Goal: Transaction & Acquisition: Book appointment/travel/reservation

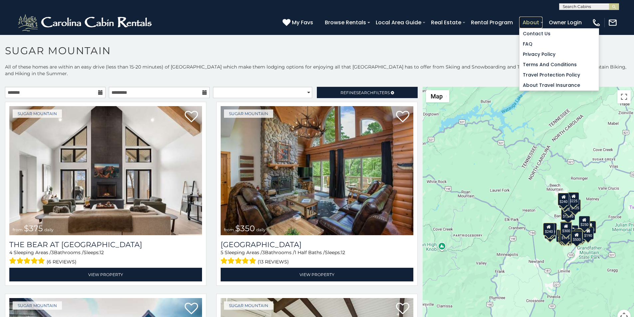
click at [543, 19] on link "About" at bounding box center [531, 23] width 23 height 12
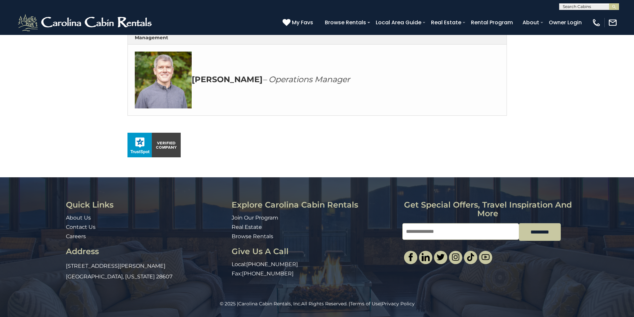
scroll to position [386, 0]
click at [235, 234] on link "Browse Rentals" at bounding box center [253, 236] width 42 height 6
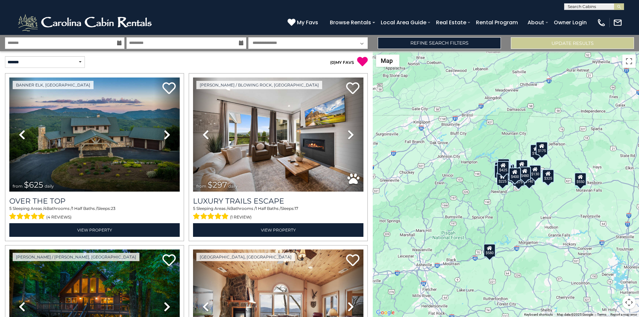
click at [639, 184] on div "$625 $297 $175 $300 $580 $290 $424 $395 $270 $185 $230 $550 $349 $230 $160 $325…" at bounding box center [506, 184] width 266 height 266
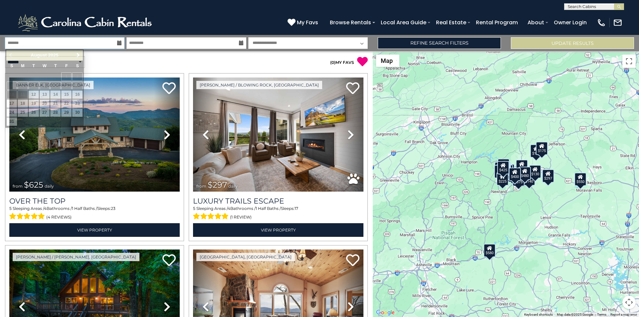
click at [29, 38] on input "text" at bounding box center [65, 43] width 120 height 12
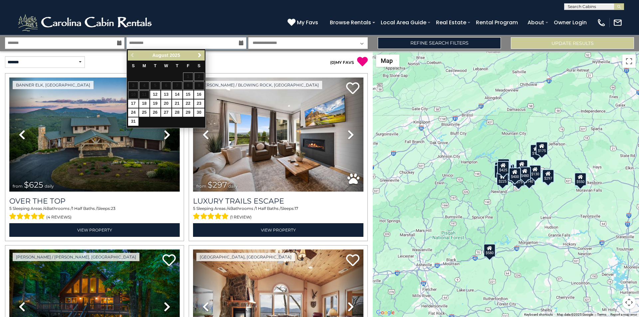
click at [139, 38] on input "text" at bounding box center [187, 43] width 120 height 12
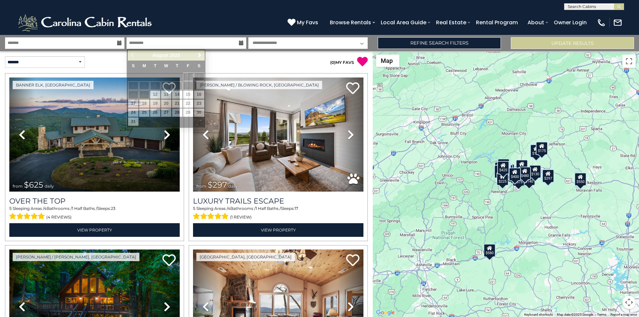
click at [272, 45] on select "**********" at bounding box center [308, 43] width 120 height 12
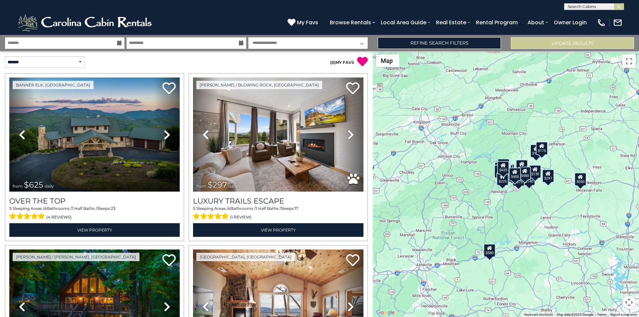
select select "*"
click at [248, 37] on select "**********" at bounding box center [308, 43] width 120 height 12
click at [33, 65] on select "**********" at bounding box center [45, 62] width 80 height 12
click at [5, 56] on select "**********" at bounding box center [45, 62] width 80 height 12
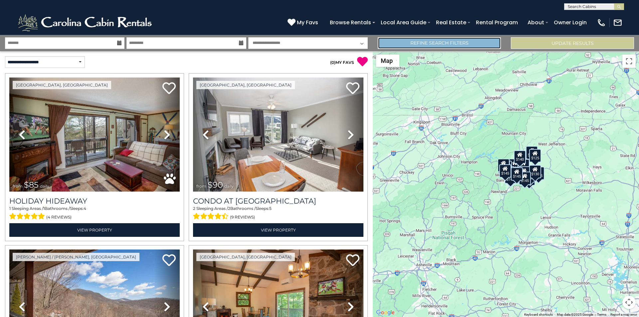
click at [475, 39] on link "Refine Search Filters" at bounding box center [439, 43] width 123 height 12
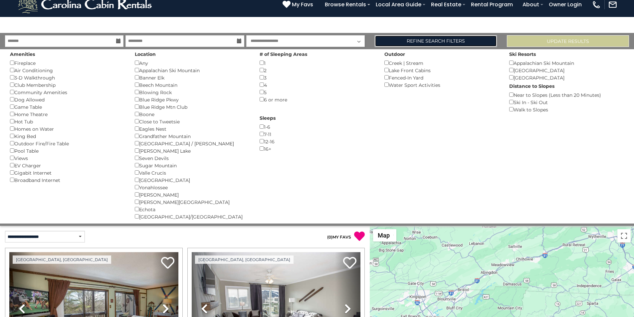
scroll to position [184, 0]
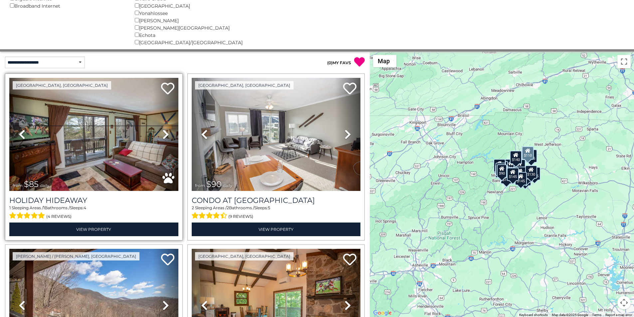
scroll to position [200, 0]
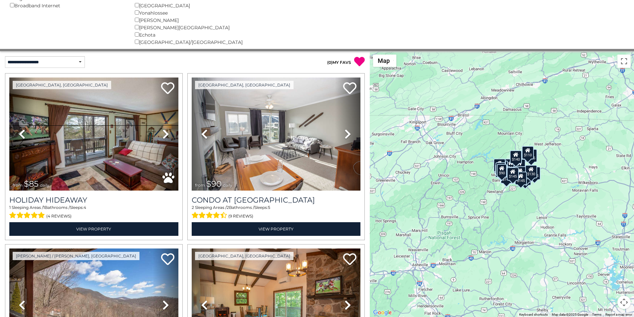
click at [150, 39] on div "Wilkesboro/North Wilkesboro ()" at bounding box center [192, 41] width 115 height 7
click at [10, 64] on select "**********" at bounding box center [45, 62] width 80 height 12
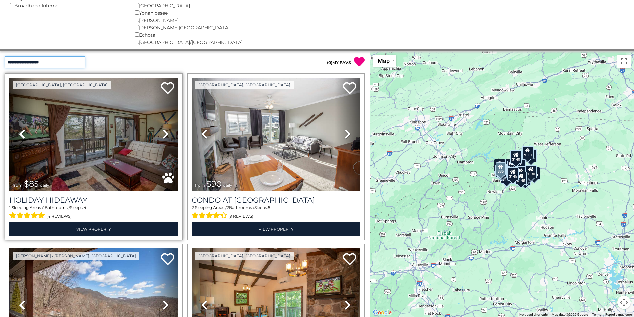
select select "********"
click at [5, 56] on select "**********" at bounding box center [45, 62] width 80 height 12
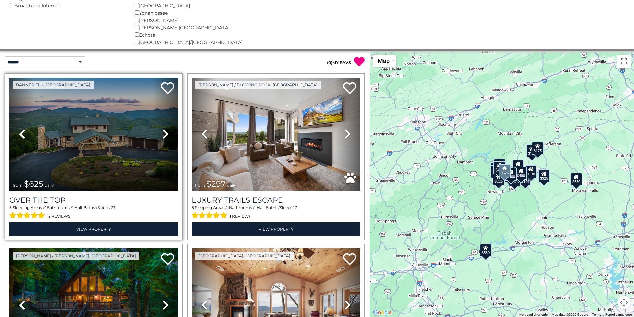
click at [10, 78] on link "Previous" at bounding box center [21, 134] width 25 height 113
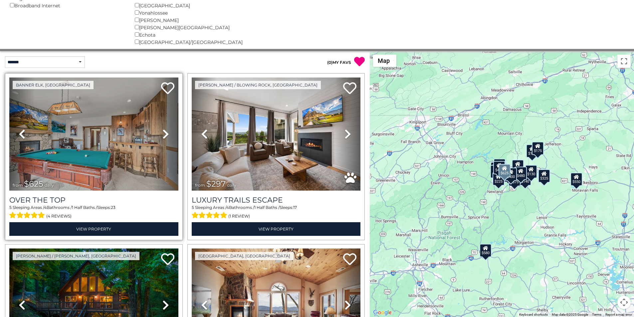
click at [11, 86] on link "Previous" at bounding box center [21, 134] width 25 height 113
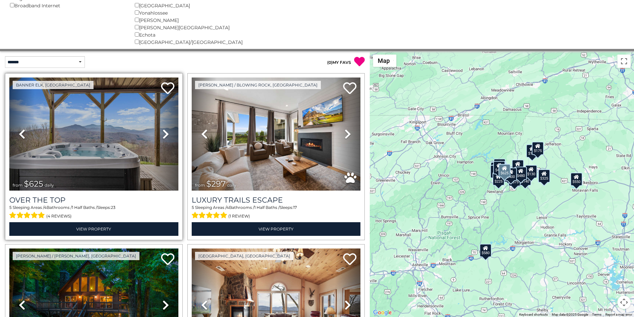
click at [10, 94] on link "Previous" at bounding box center [21, 134] width 25 height 113
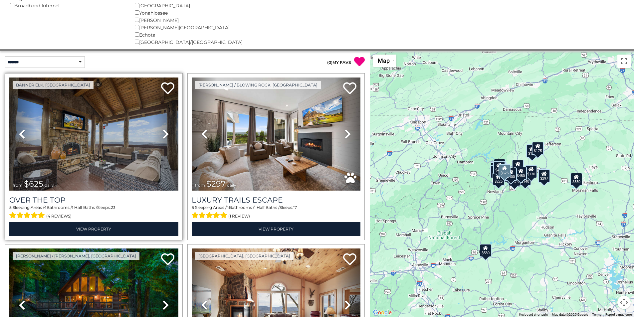
click at [11, 101] on link "Previous" at bounding box center [21, 134] width 25 height 113
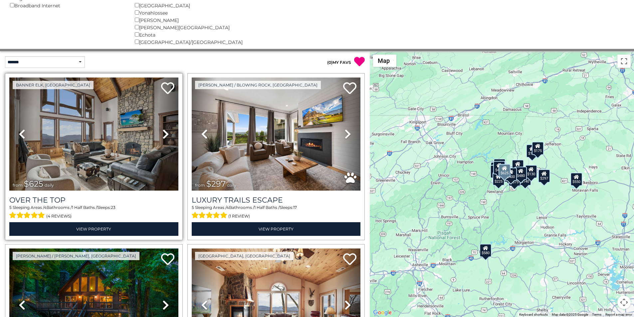
click at [10, 109] on link "Previous" at bounding box center [21, 134] width 25 height 113
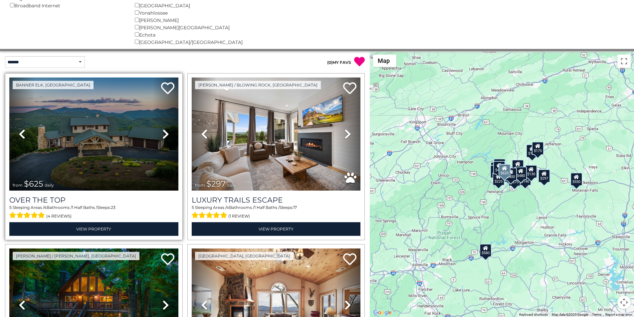
click at [11, 116] on link "Previous" at bounding box center [21, 134] width 25 height 113
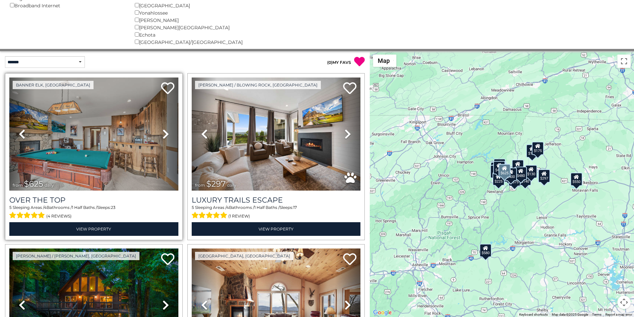
click at [10, 125] on link "Previous" at bounding box center [21, 134] width 25 height 113
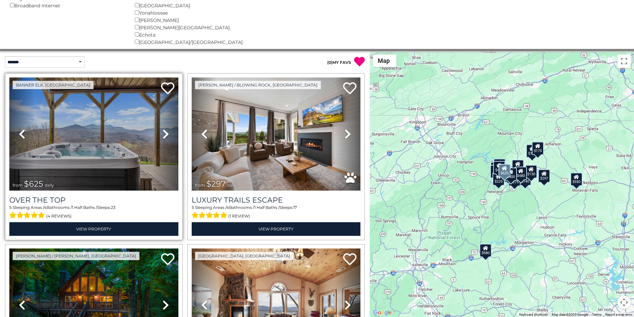
click at [10, 132] on link "Previous" at bounding box center [21, 134] width 25 height 113
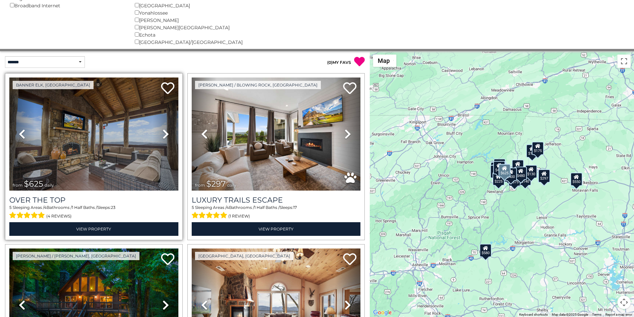
click at [11, 140] on link "Previous" at bounding box center [21, 134] width 25 height 113
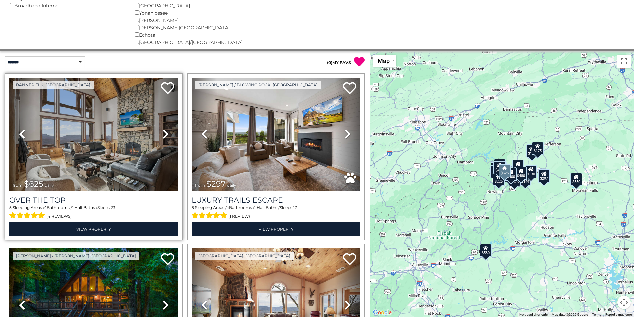
click at [11, 148] on link "Previous" at bounding box center [21, 134] width 25 height 113
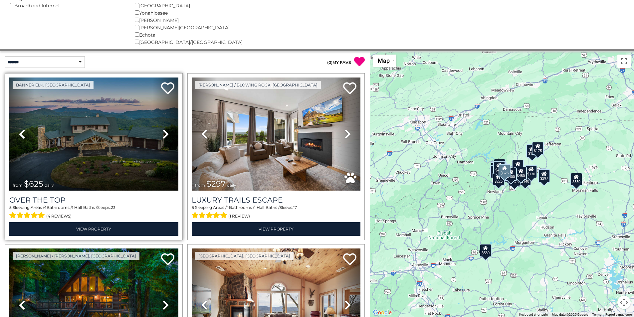
click at [11, 156] on link "Previous" at bounding box center [21, 134] width 25 height 113
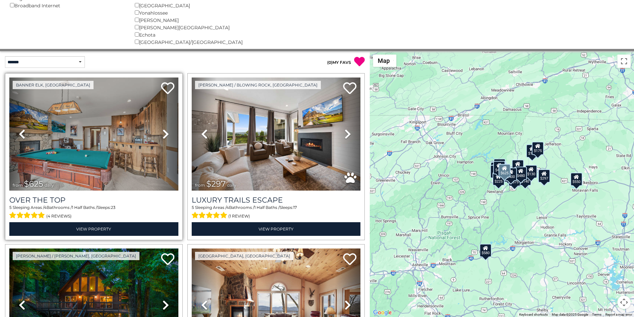
click at [10, 162] on link "Previous" at bounding box center [21, 134] width 25 height 113
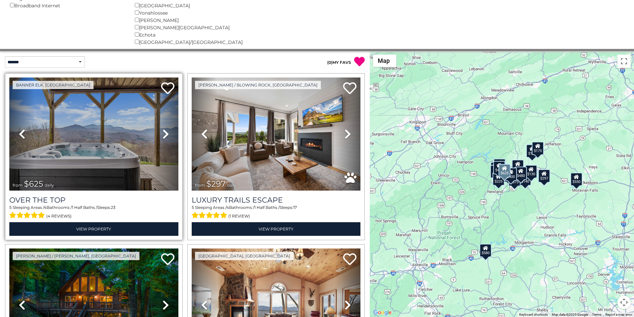
click at [11, 171] on link "Previous" at bounding box center [21, 134] width 25 height 113
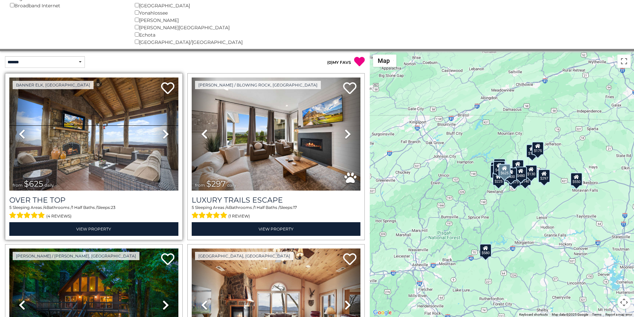
click at [11, 178] on span "from $625 daily" at bounding box center [34, 184] width 51 height 13
click at [11, 187] on span "from $625 daily" at bounding box center [34, 184] width 51 height 13
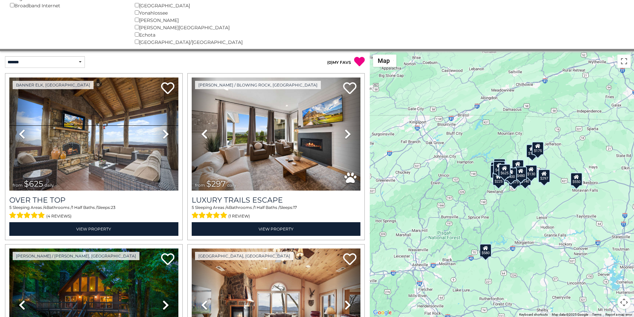
click at [135, 63] on div "**********" at bounding box center [92, 62] width 185 height 12
click at [136, 71] on div "**********" at bounding box center [92, 62] width 185 height 22
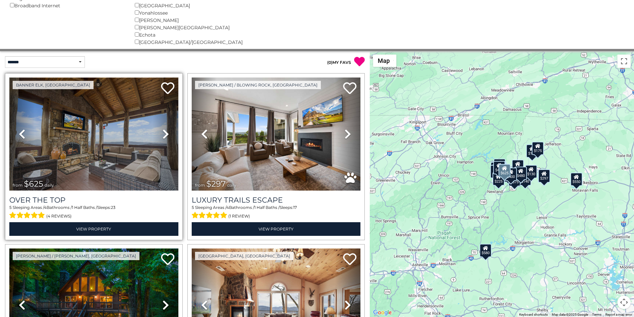
click at [135, 79] on img at bounding box center [93, 134] width 169 height 113
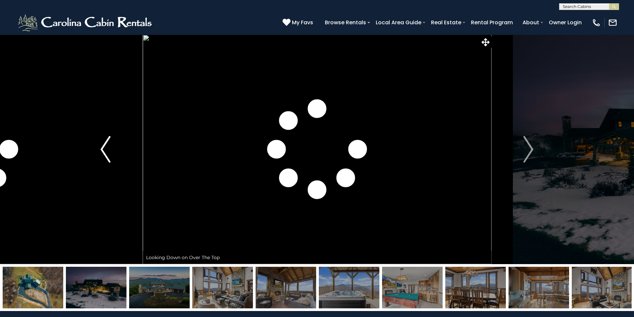
click at [136, 101] on button "Previous" at bounding box center [106, 150] width 74 height 230
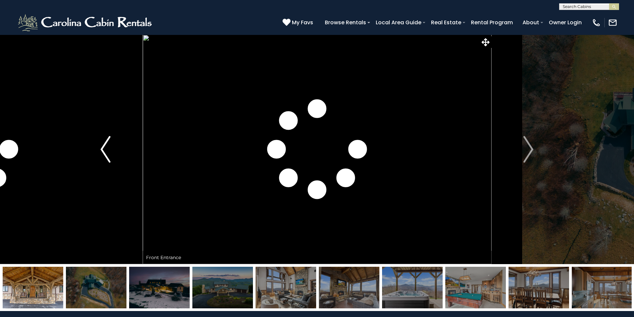
click at [136, 109] on button "Previous" at bounding box center [106, 150] width 74 height 230
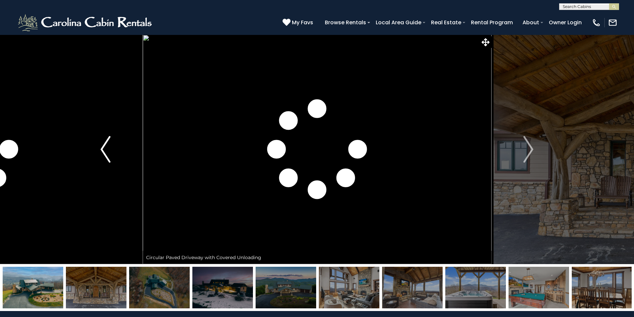
click at [136, 117] on button "Previous" at bounding box center [106, 150] width 74 height 230
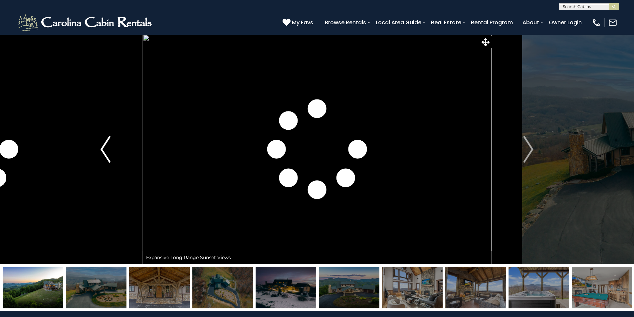
click at [136, 125] on button "Previous" at bounding box center [106, 150] width 74 height 230
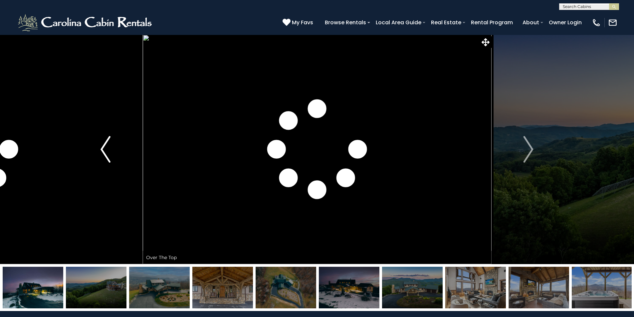
click at [135, 133] on button "Previous" at bounding box center [106, 150] width 74 height 230
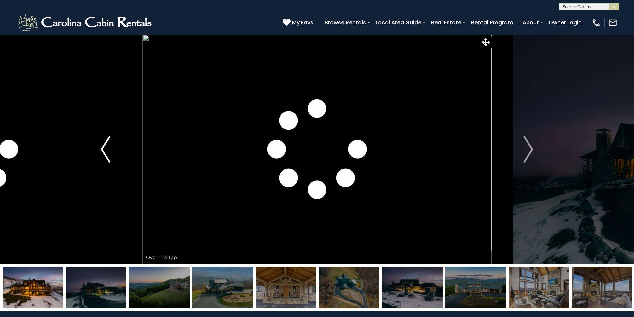
click at [135, 140] on button "Previous" at bounding box center [106, 150] width 74 height 230
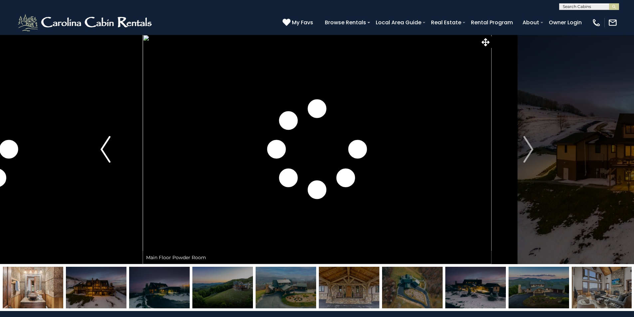
click at [136, 148] on button "Previous" at bounding box center [106, 150] width 74 height 230
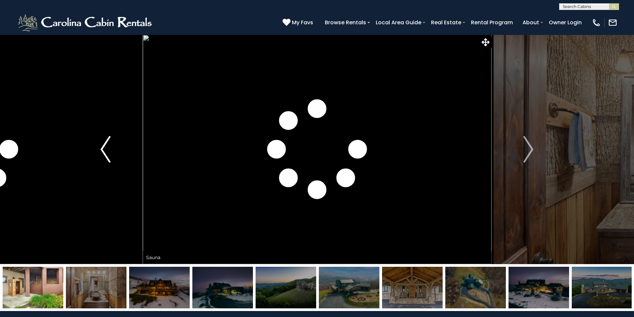
click at [135, 155] on button "Previous" at bounding box center [106, 150] width 74 height 230
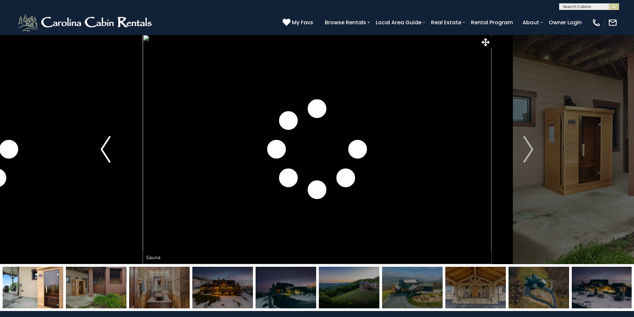
click at [136, 164] on button "Previous" at bounding box center [106, 150] width 74 height 230
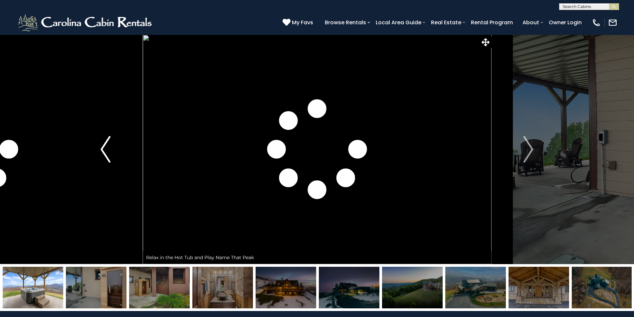
click at [135, 171] on button "Previous" at bounding box center [106, 150] width 74 height 230
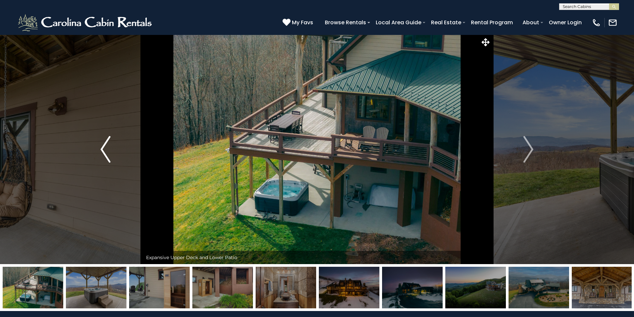
click at [135, 179] on button "Previous" at bounding box center [106, 150] width 74 height 230
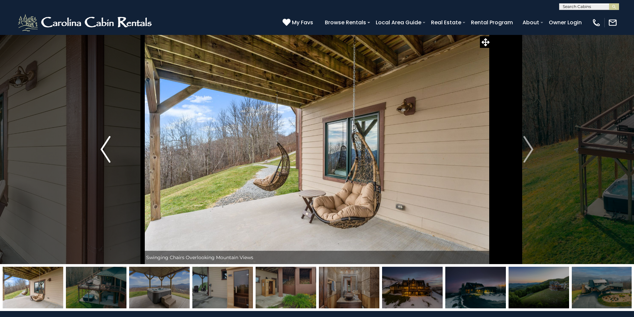
click at [136, 186] on button "Previous" at bounding box center [106, 150] width 74 height 230
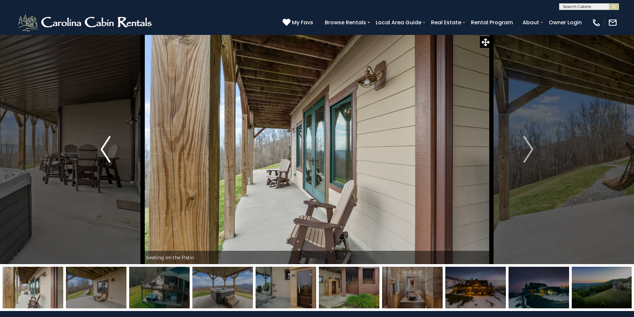
click at [136, 194] on button "Previous" at bounding box center [106, 150] width 74 height 230
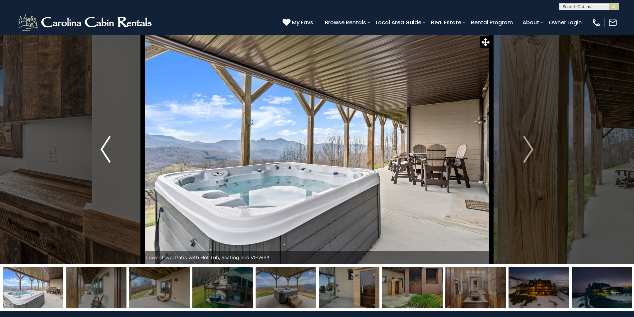
click at [136, 201] on button "Previous" at bounding box center [106, 150] width 74 height 230
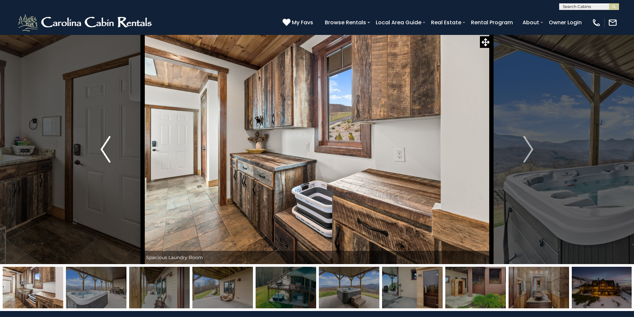
click at [136, 209] on button "Previous" at bounding box center [106, 150] width 74 height 230
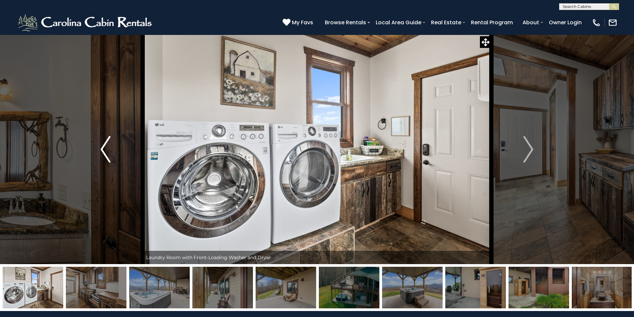
click at [135, 217] on button "Previous" at bounding box center [106, 150] width 74 height 230
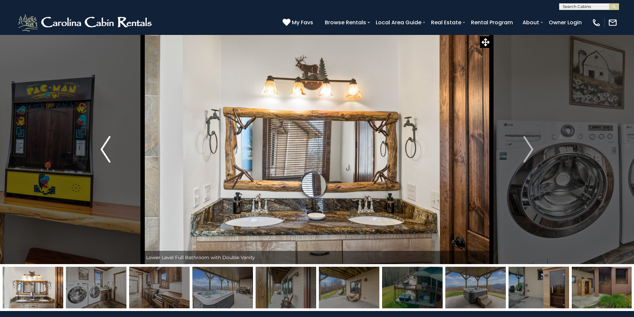
click at [135, 224] on button "Previous" at bounding box center [106, 150] width 74 height 230
